Goal: Task Accomplishment & Management: Use online tool/utility

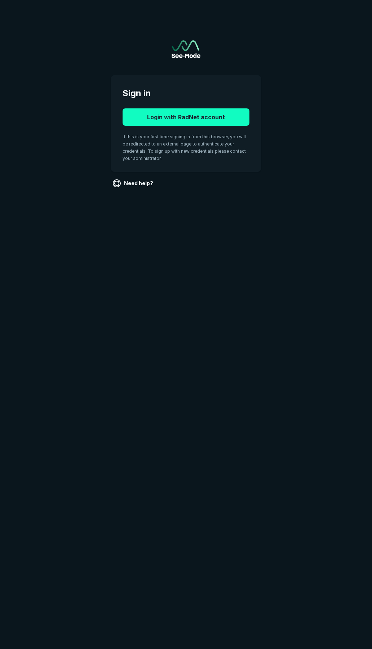
click at [168, 118] on button "Login with RadNet account" at bounding box center [185, 116] width 127 height 17
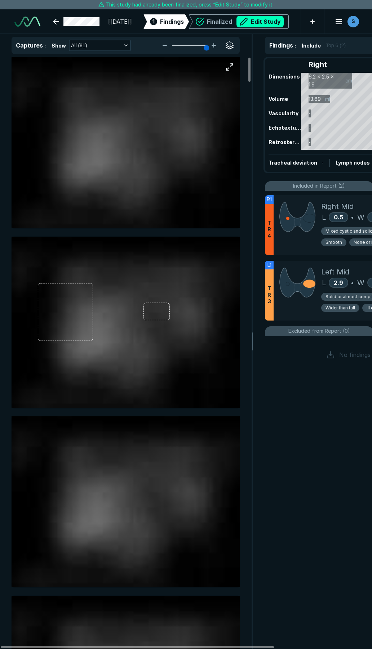
scroll to position [3678, 2598]
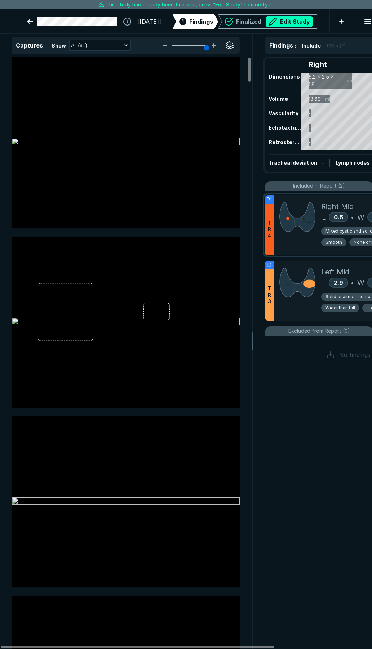
click at [319, 200] on div at bounding box center [297, 225] width 48 height 60
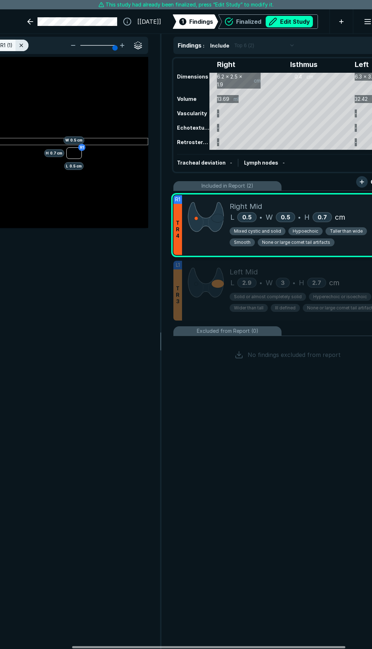
scroll to position [0, 98]
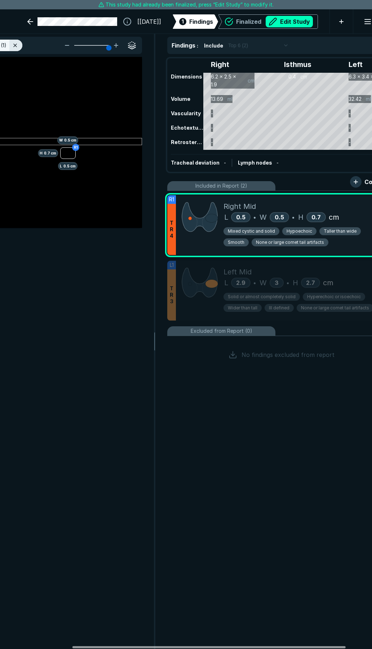
drag, startPoint x: 193, startPoint y: 646, endPoint x: 264, endPoint y: 625, distance: 74.7
click at [264, 646] on div at bounding box center [208, 647] width 273 height 2
click at [326, 232] on span "Taller than wide" at bounding box center [339, 231] width 33 height 6
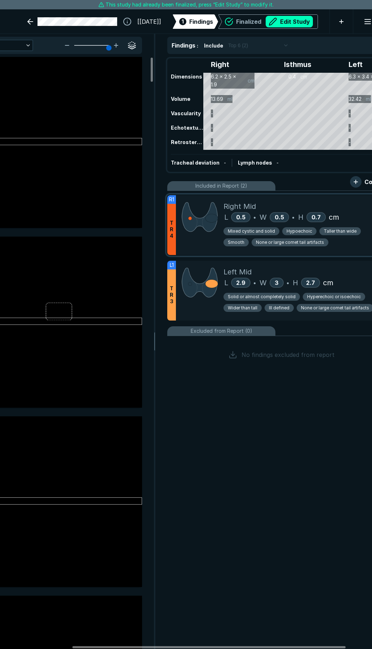
scroll to position [3511, 1940]
click at [326, 230] on span "Taller than wide" at bounding box center [339, 231] width 33 height 6
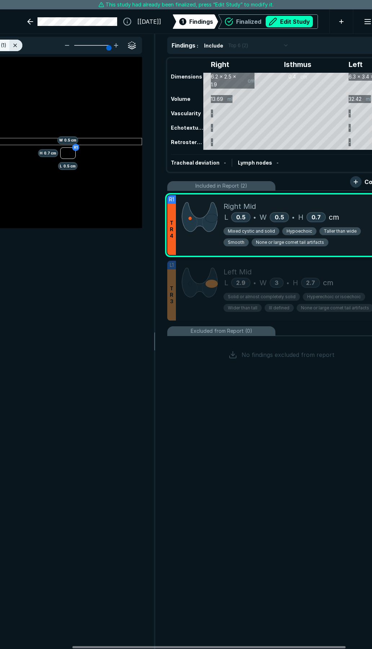
drag, startPoint x: 326, startPoint y: 230, endPoint x: 363, endPoint y: 197, distance: 50.0
click at [363, 197] on div "Right Mid L 0.5 • W 0.5 • H 0.7 cm Mixed cystic and solid Hypoechoic Taller tha…" at bounding box center [306, 225] width 166 height 60
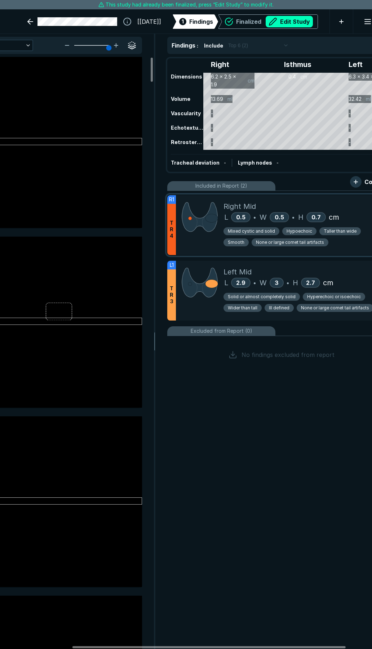
click at [328, 232] on span "Taller than wide" at bounding box center [339, 231] width 33 height 6
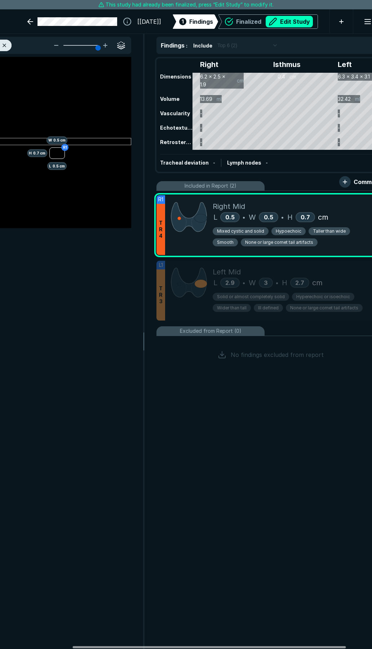
scroll to position [0, 133]
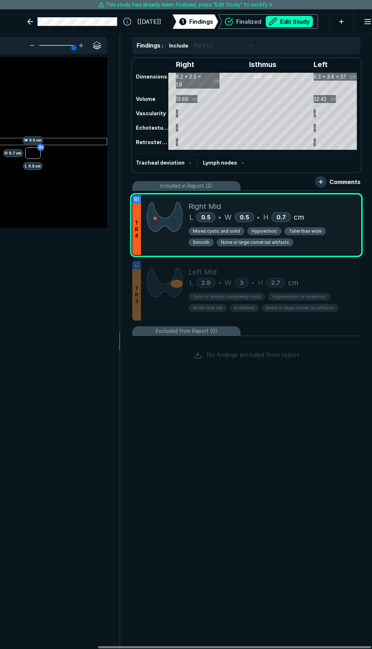
drag, startPoint x: 200, startPoint y: 646, endPoint x: 242, endPoint y: 630, distance: 45.3
click at [238, 646] on div at bounding box center [234, 647] width 273 height 2
click at [279, 26] on button "Edit Study" at bounding box center [288, 22] width 47 height 12
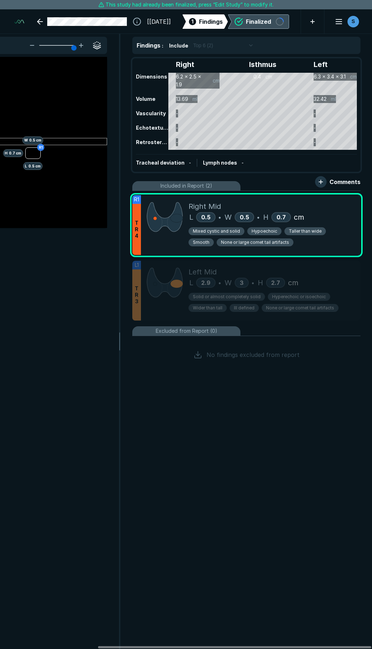
scroll to position [3720, 2598]
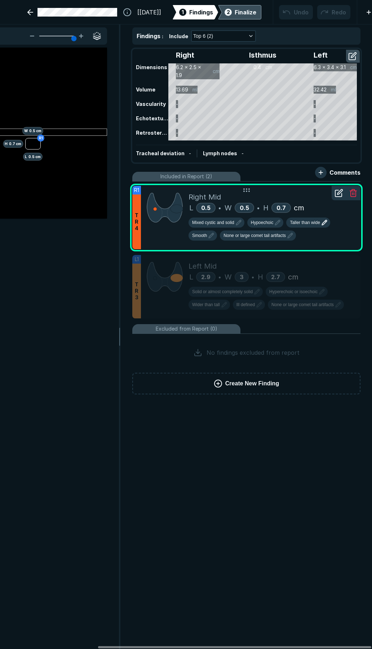
click at [302, 223] on span "Taller than wide" at bounding box center [305, 222] width 30 height 6
click at [304, 243] on span "Wider than tall" at bounding box center [309, 240] width 35 height 8
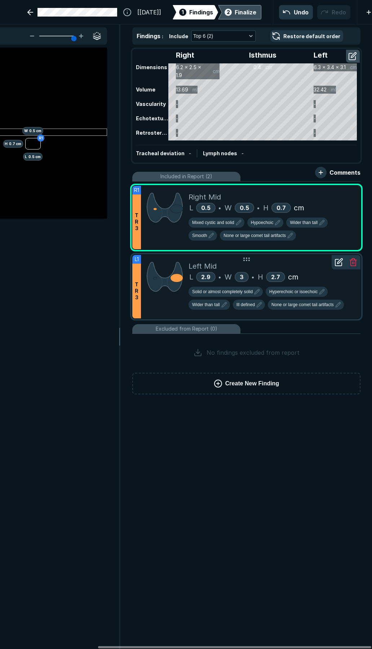
click at [290, 267] on div "Left Mid" at bounding box center [271, 266] width 166 height 11
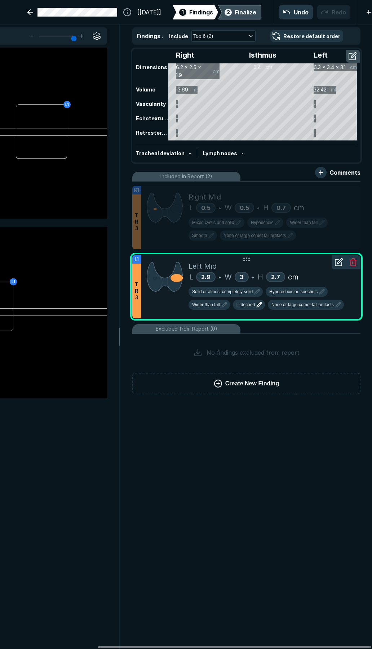
click at [252, 305] on span "Ill defined" at bounding box center [245, 304] width 18 height 6
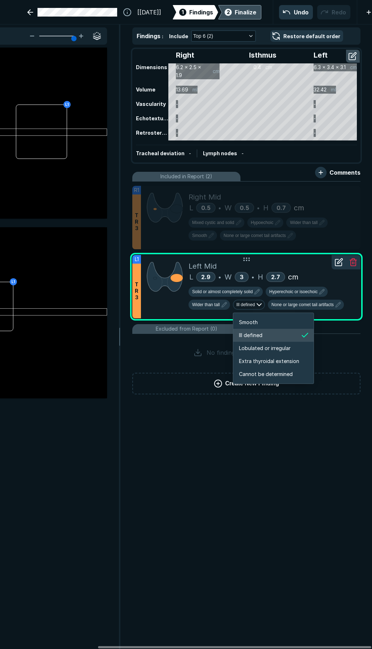
scroll to position [1202, 1281]
click at [251, 324] on span "Smooth" at bounding box center [248, 322] width 19 height 8
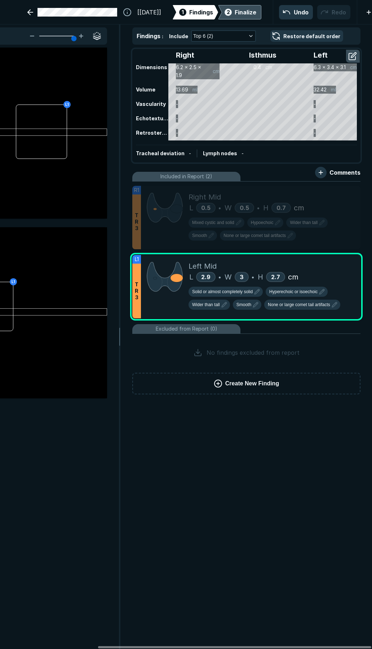
drag, startPoint x: 296, startPoint y: 647, endPoint x: 319, endPoint y: 640, distance: 24.5
click at [321, 646] on div at bounding box center [234, 647] width 273 height 2
drag, startPoint x: 317, startPoint y: 645, endPoint x: 324, endPoint y: 577, distance: 68.9
click at [332, 646] on div at bounding box center [234, 647] width 273 height 2
drag, startPoint x: 243, startPoint y: 646, endPoint x: 282, endPoint y: 640, distance: 39.0
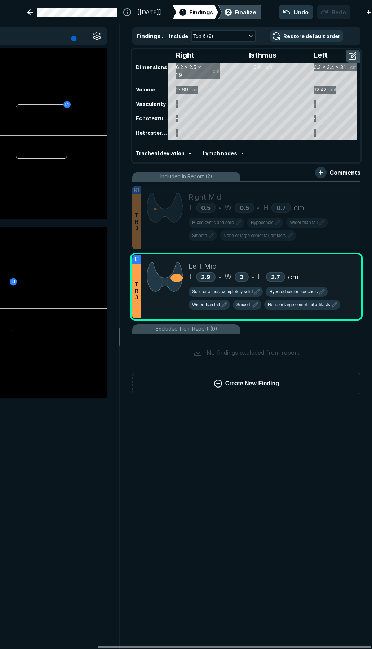
click at [276, 646] on div at bounding box center [234, 647] width 273 height 2
click at [234, 11] on div "Finalize" at bounding box center [245, 12] width 22 height 9
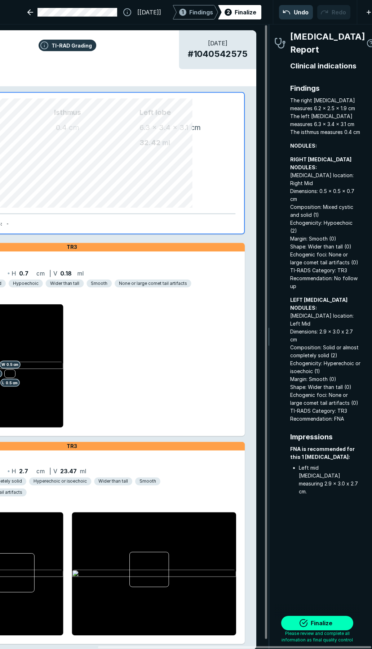
scroll to position [3694, 1301]
click at [323, 624] on button "Finalize" at bounding box center [317, 623] width 72 height 14
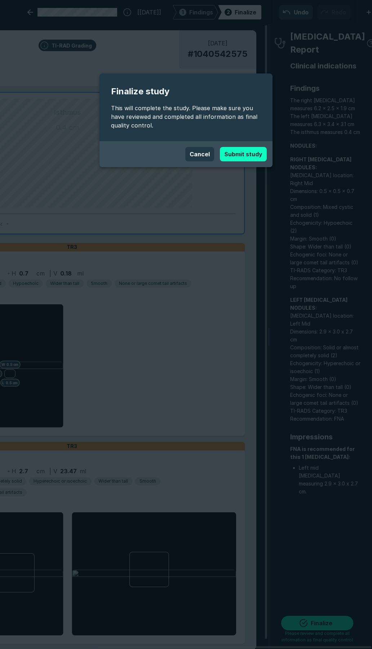
click at [239, 156] on button "Submit study" at bounding box center [243, 154] width 47 height 14
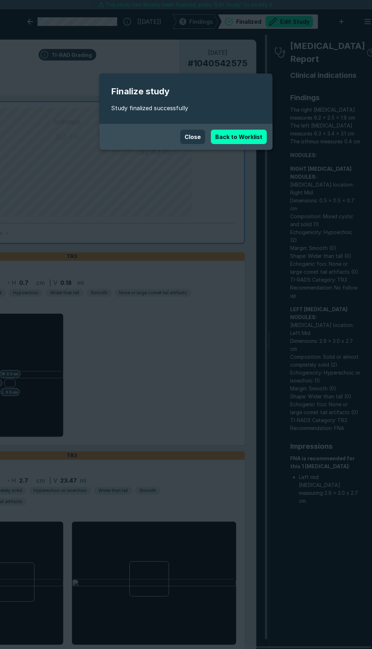
scroll to position [3678, 2598]
